Goal: Obtain resource: Obtain resource

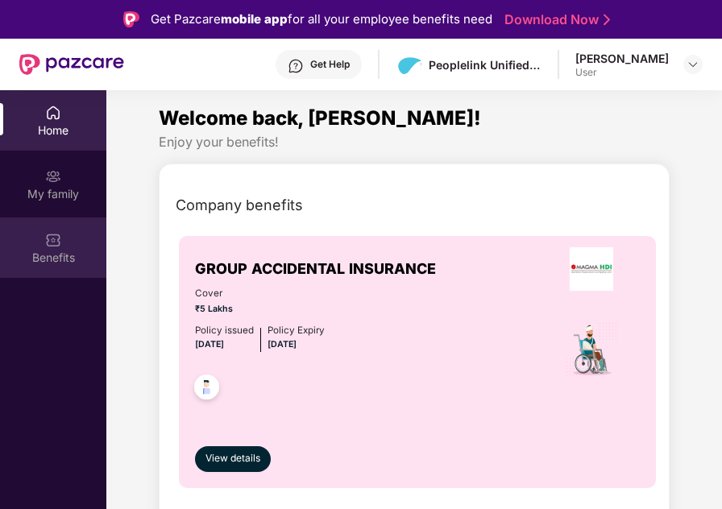
click at [61, 237] on div "Benefits" at bounding box center [53, 248] width 106 height 60
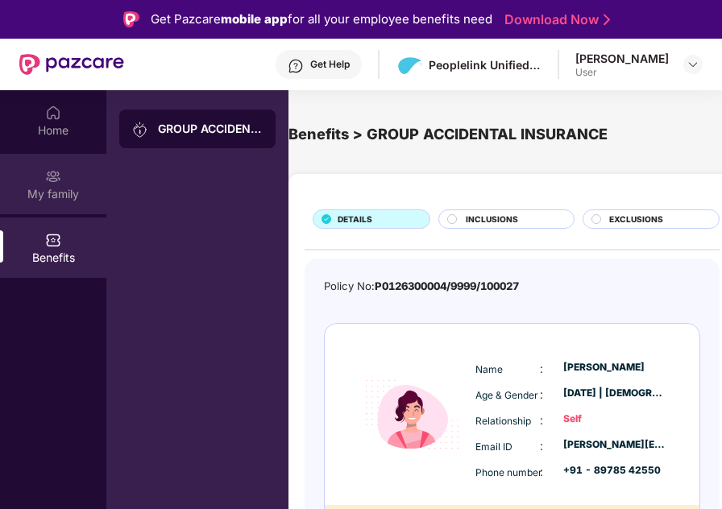
click at [37, 171] on div "My family" at bounding box center [53, 184] width 106 height 60
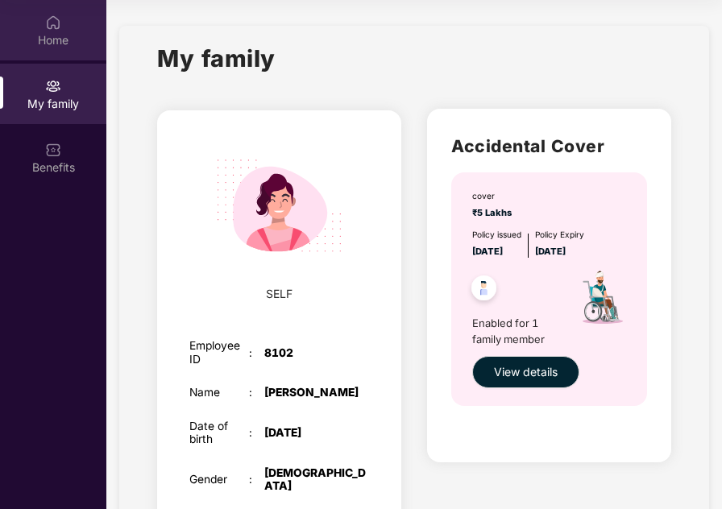
click at [56, 36] on div "Home" at bounding box center [53, 40] width 106 height 16
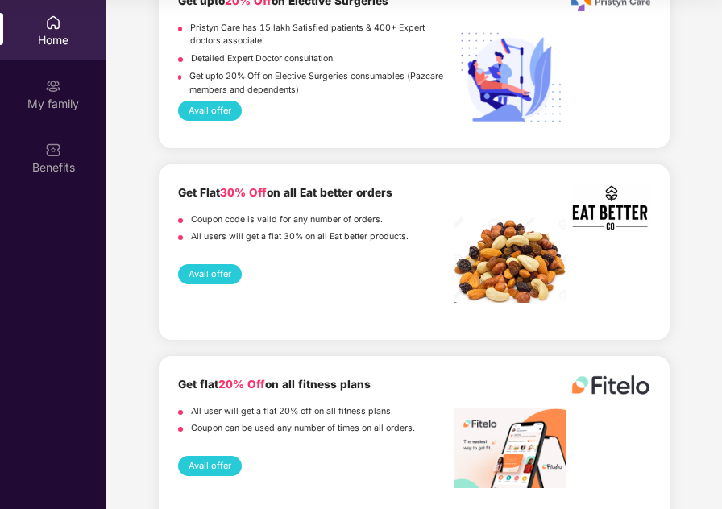
scroll to position [2380, 0]
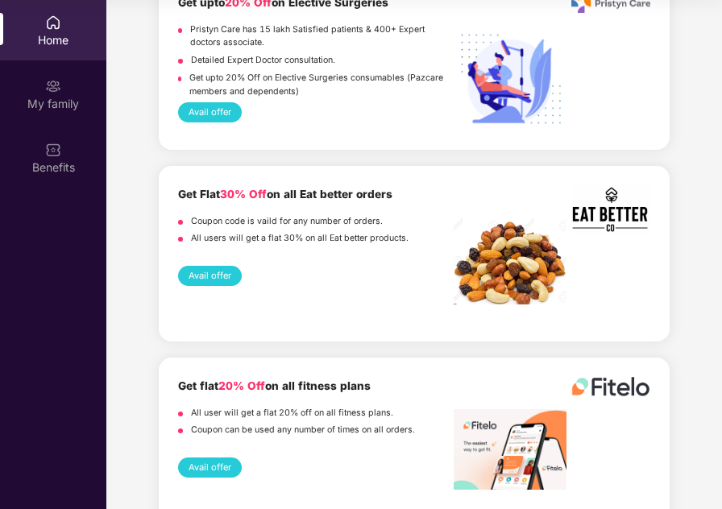
click at [210, 266] on button "Avail offer" at bounding box center [210, 276] width 64 height 20
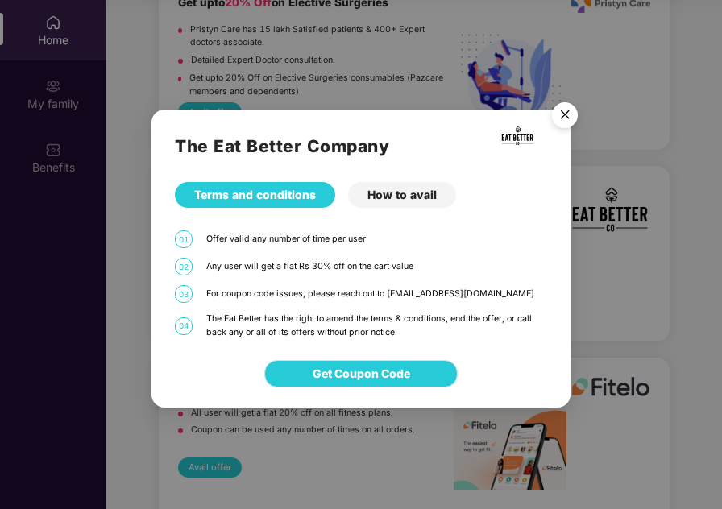
click at [397, 375] on span "Get Coupon Code" at bounding box center [361, 374] width 97 height 18
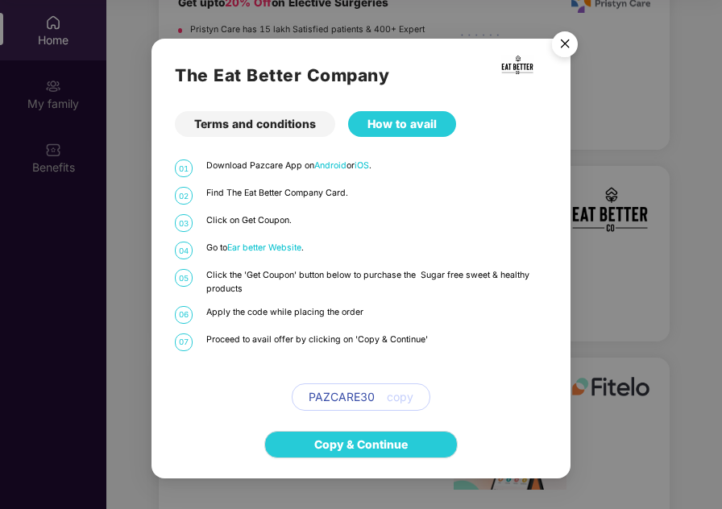
click at [562, 38] on img "Close" at bounding box center [564, 46] width 45 height 45
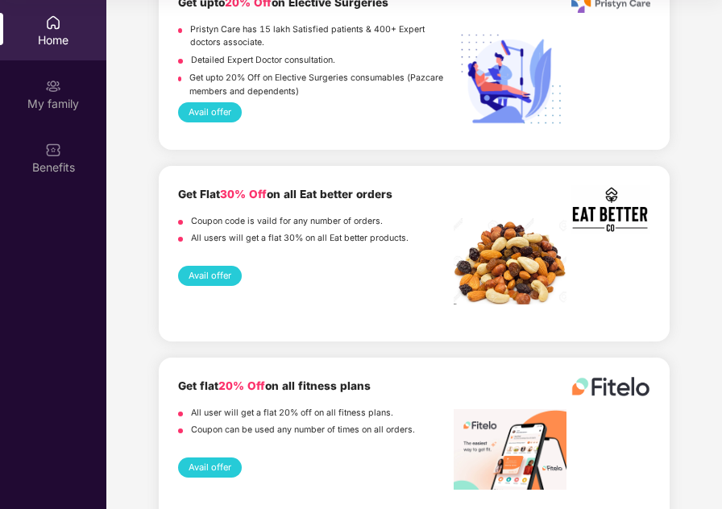
click at [216, 266] on button "Avail offer" at bounding box center [210, 276] width 64 height 20
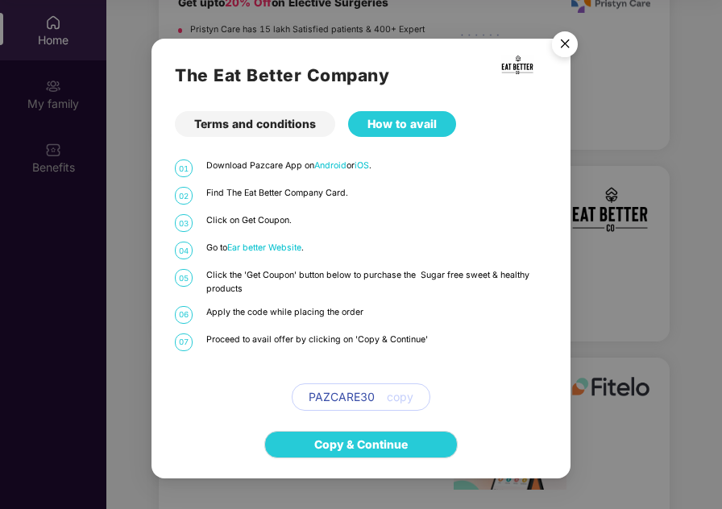
click at [346, 393] on span "PAZCARE30" at bounding box center [342, 397] width 66 height 18
copy span "PAZCARE30"
click at [564, 44] on img "Close" at bounding box center [564, 46] width 45 height 45
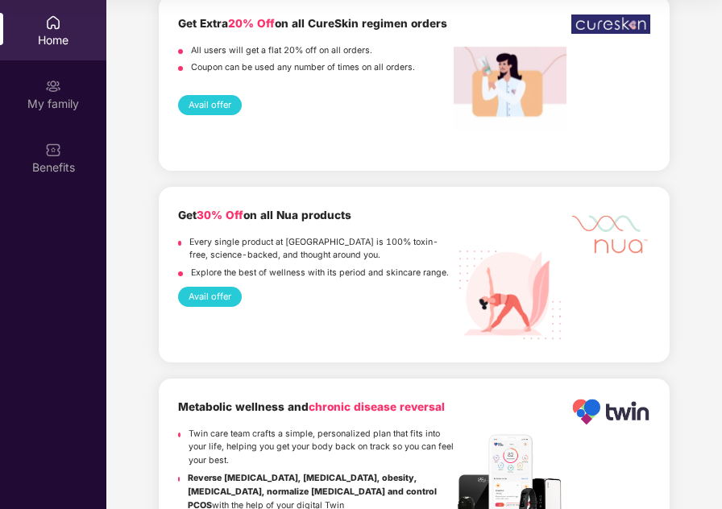
scroll to position [3614, 0]
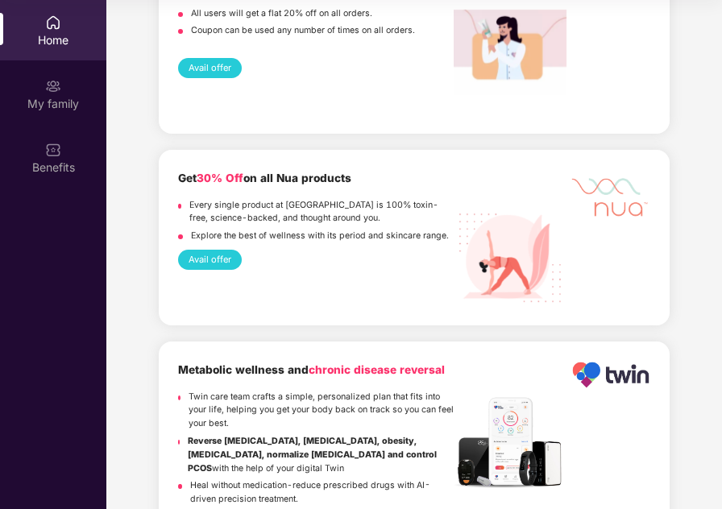
click at [225, 250] on button "Avail offer" at bounding box center [210, 260] width 64 height 20
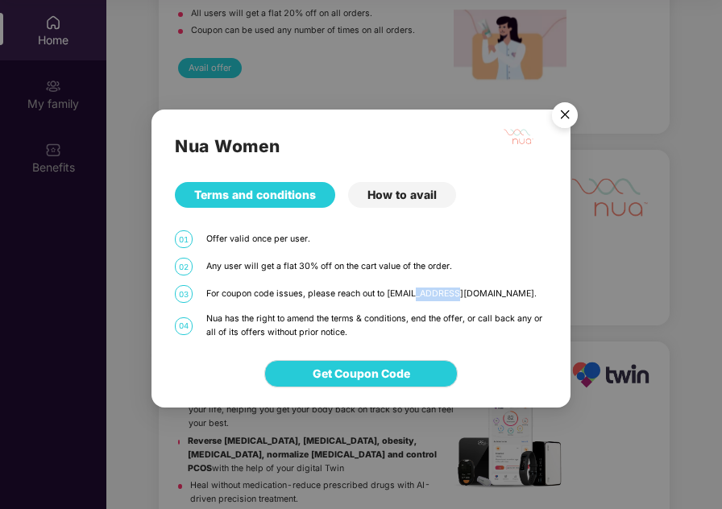
drag, startPoint x: 415, startPoint y: 294, endPoint x: 458, endPoint y: 292, distance: 42.7
click at [458, 292] on div "For coupon code issues, please reach out to [EMAIL_ADDRESS][DOMAIN_NAME]." at bounding box center [376, 295] width 341 height 14
copy div "nuawoman"
click at [572, 115] on img "Close" at bounding box center [564, 117] width 45 height 45
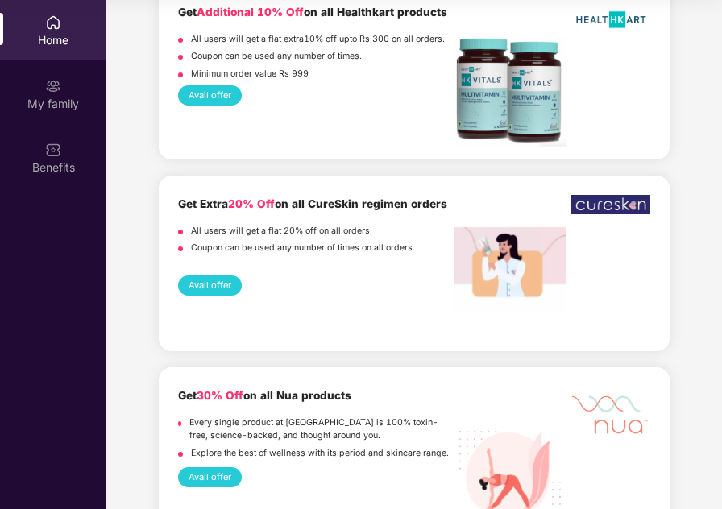
scroll to position [3394, 0]
